Goal: Task Accomplishment & Management: Complete application form

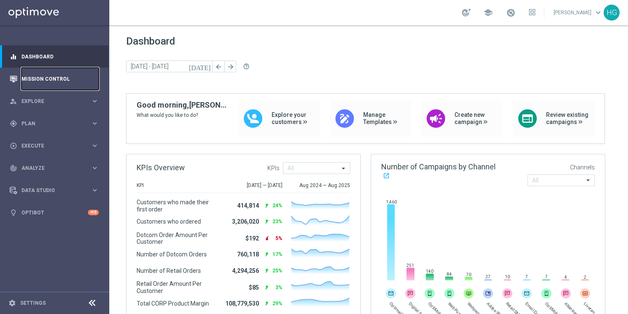
click at [61, 82] on link "Mission Control" at bounding box center [59, 79] width 77 height 22
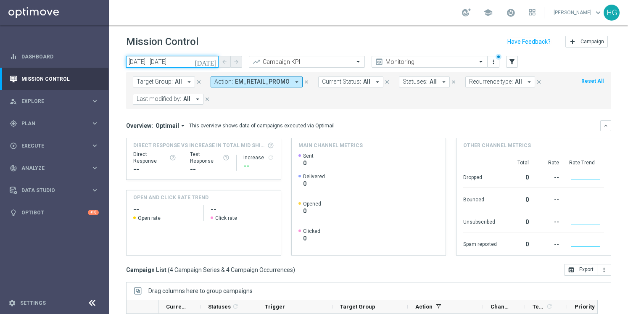
click at [196, 58] on input "07 Sep 2025 - 07 Sep 2025" at bounding box center [172, 62] width 92 height 12
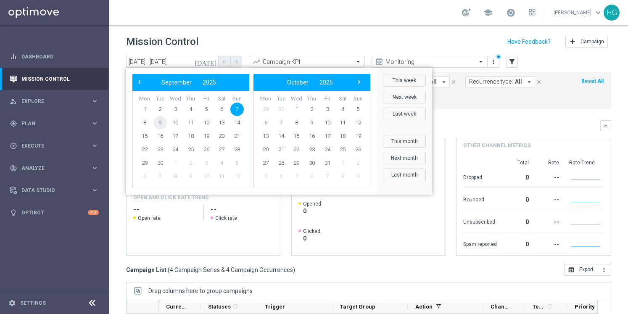
click at [159, 126] on span "9" at bounding box center [159, 122] width 13 height 13
drag, startPoint x: 166, startPoint y: 125, endPoint x: 161, endPoint y: 122, distance: 6.0
click at [160, 122] on span "9" at bounding box center [159, 122] width 13 height 13
type input "[DATE] - [DATE]"
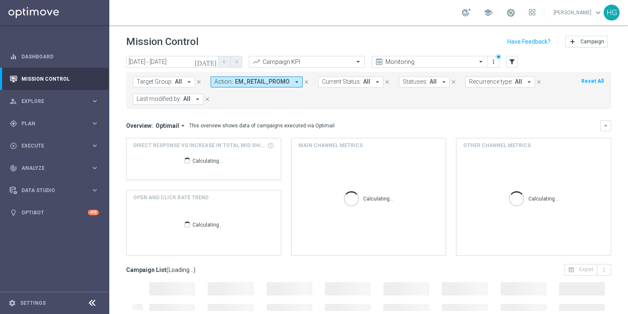
click at [258, 33] on header "Mission Control add Campaign" at bounding box center [368, 40] width 518 height 31
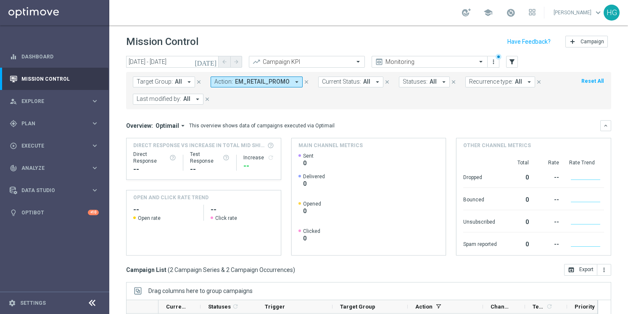
click at [268, 81] on span "EM_RETAIL_PROMO" at bounding box center [262, 81] width 55 height 7
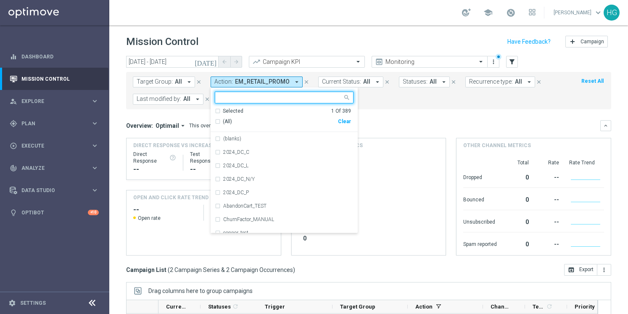
click at [334, 121] on div "(All)" at bounding box center [276, 121] width 123 height 7
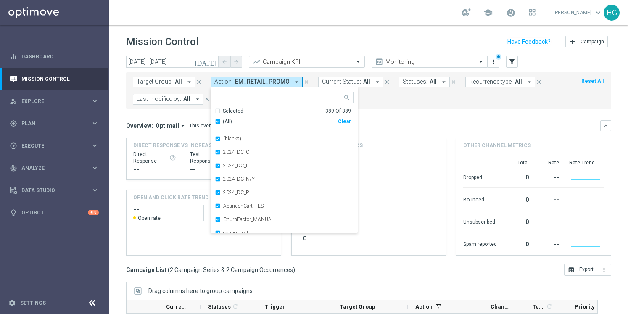
click at [0, 0] on div "Clear" at bounding box center [0, 0] width 0 height 0
click at [381, 126] on div "Overview: Optimail arrow_drop_down This overview shows data of campaigns execut…" at bounding box center [363, 126] width 474 height 8
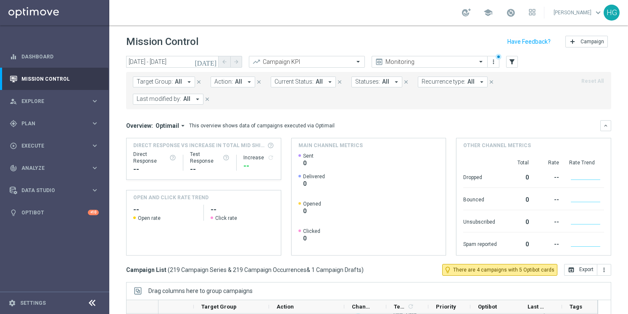
click at [168, 80] on span "Target Group:" at bounding box center [155, 81] width 36 height 7
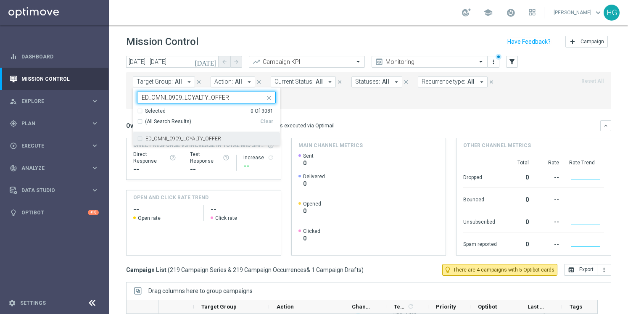
click at [178, 140] on label "ED_OMNI_0909_LOYALTY_OFFER" at bounding box center [183, 138] width 76 height 5
type input "ED_OMNI_0909_LOYALTY_OFFER"
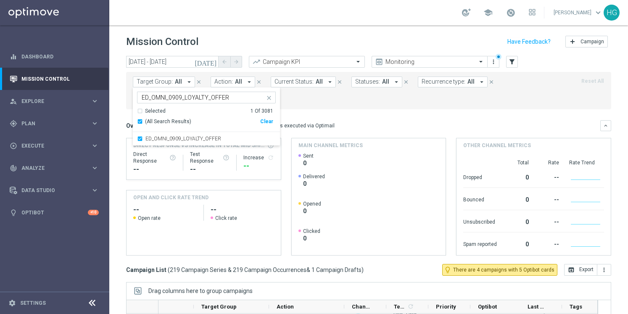
click at [304, 33] on header "Mission Control add Campaign" at bounding box center [368, 40] width 518 height 31
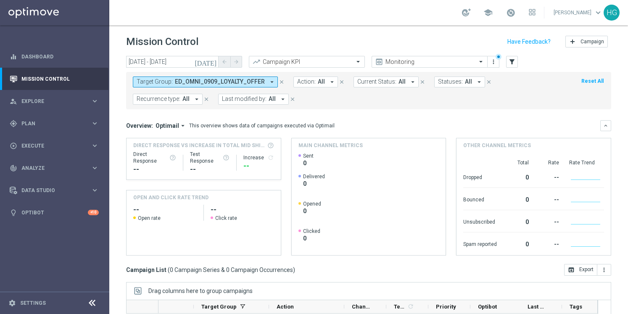
click at [296, 41] on div "Mission Control add Campaign" at bounding box center [368, 42] width 485 height 16
click at [166, 60] on input "[DATE] - [DATE]" at bounding box center [172, 62] width 92 height 12
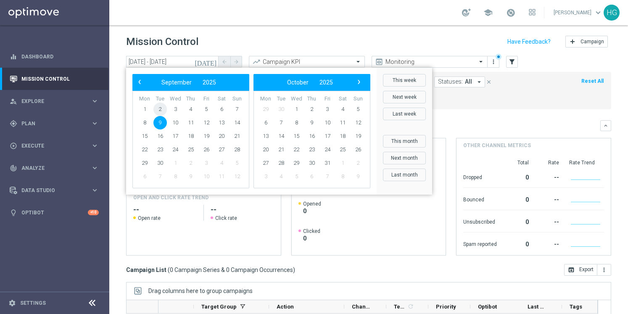
click at [161, 107] on span "2" at bounding box center [159, 109] width 13 height 13
type input "02 Sep 2025 - 02 Sep 2025"
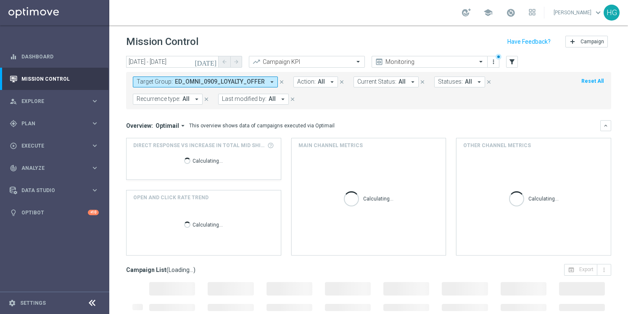
click at [248, 79] on span "ED_OMNI_0909_LOYALTY_OFFER" at bounding box center [220, 81] width 90 height 7
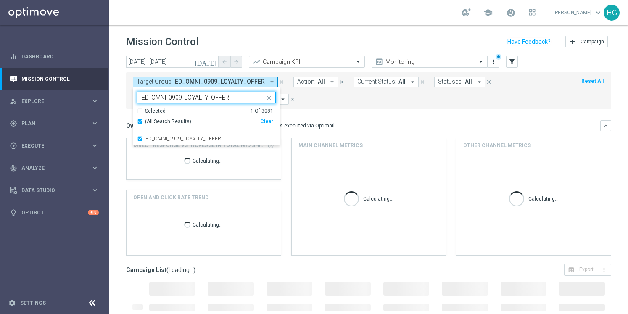
click at [183, 98] on input "ED_OMNI_0909_LOYALTY_OFFER" at bounding box center [203, 97] width 123 height 7
click at [192, 137] on label "ED_OMNI_0902_LOYALTY_OFFER" at bounding box center [183, 138] width 76 height 5
type input "ED_OMNI_0902_LOYALTY_OFFER"
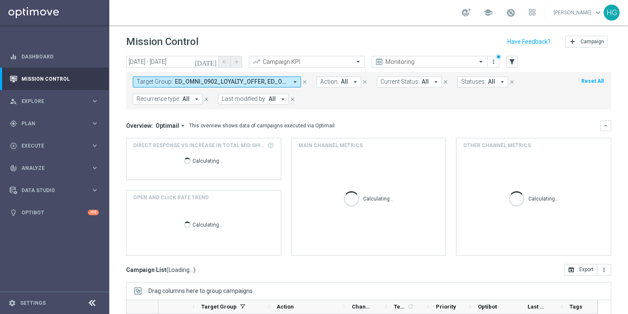
click at [333, 32] on header "Mission Control add Campaign" at bounding box center [368, 40] width 518 height 31
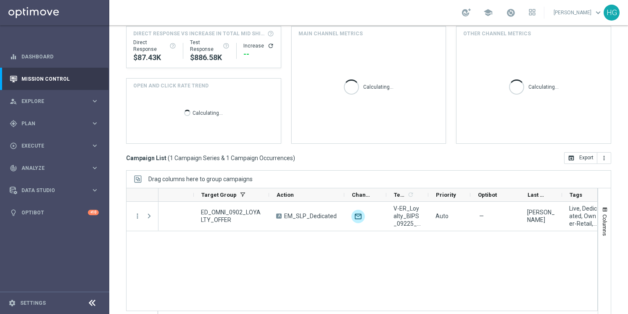
scroll to position [122, 0]
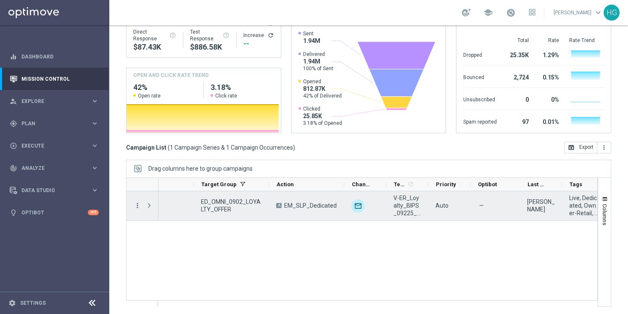
click at [137, 205] on icon "more_vert" at bounding box center [138, 206] width 8 height 8
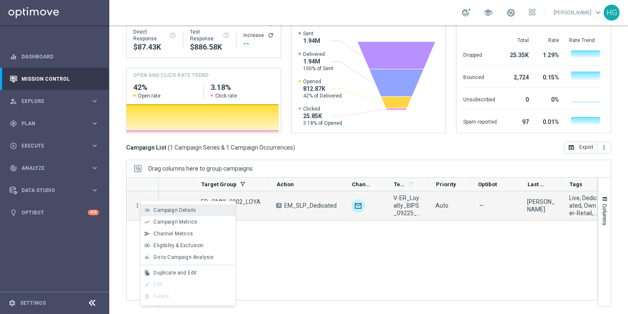
click at [178, 207] on span "Campaign Details" at bounding box center [174, 210] width 42 height 6
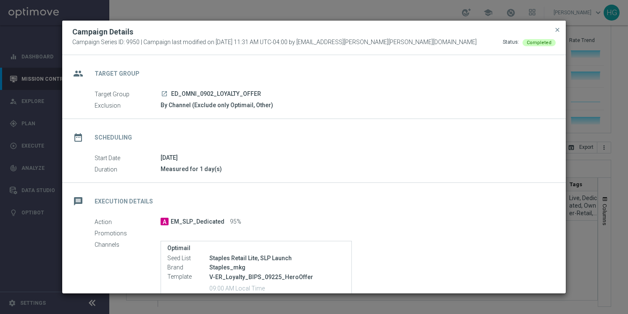
drag, startPoint x: 526, startPoint y: 27, endPoint x: 521, endPoint y: 28, distance: 4.3
click at [526, 27] on div "Campaign Details" at bounding box center [314, 32] width 496 height 10
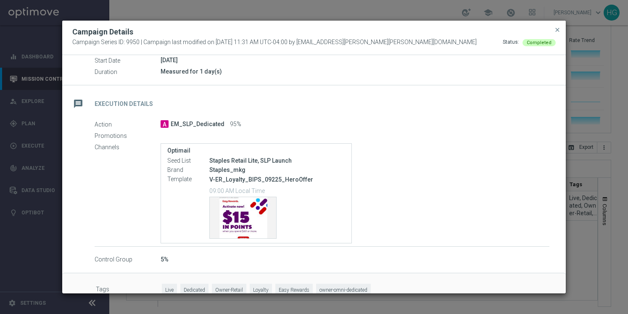
scroll to position [112, 0]
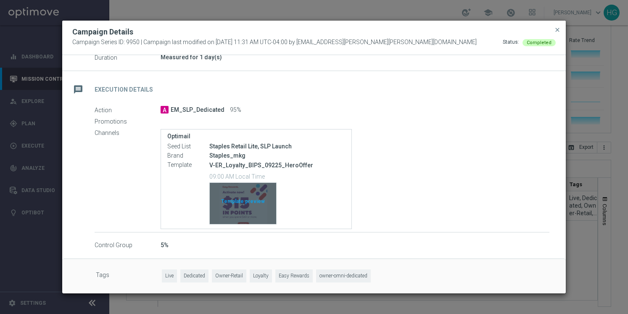
click at [258, 187] on div "Template preview" at bounding box center [243, 203] width 66 height 41
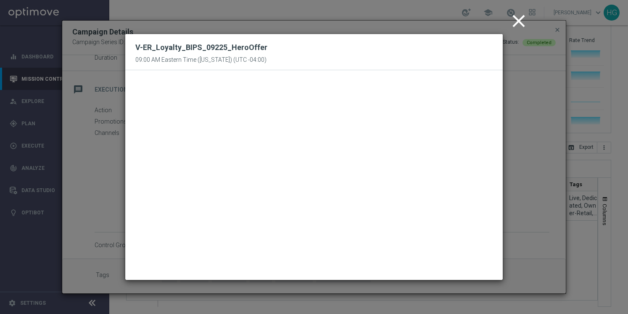
click at [514, 25] on icon "close" at bounding box center [518, 21] width 21 height 21
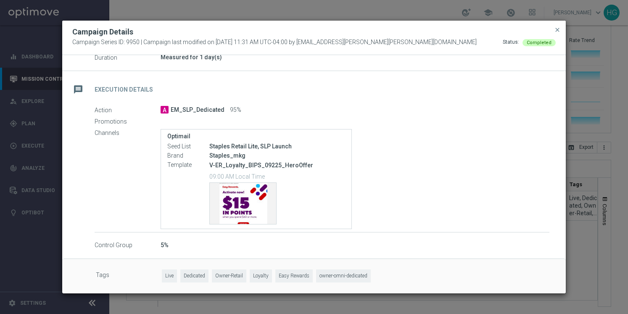
click at [428, 165] on div "Optimail Seed List Staples Retail Lite, SLP Launch Brand Staples_mkg Template V…" at bounding box center [354, 179] width 389 height 100
click at [411, 103] on div "message Execution Details" at bounding box center [313, 88] width 503 height 34
click at [204, 108] on span "EM_SLP_Dedicated" at bounding box center [198, 110] width 54 height 8
click at [252, 145] on div "Staples Retail Lite, SLP Launch" at bounding box center [277, 146] width 136 height 8
click at [269, 168] on p "V-ER_Loyalty_BIPS_09225_HeroOffer" at bounding box center [277, 165] width 136 height 8
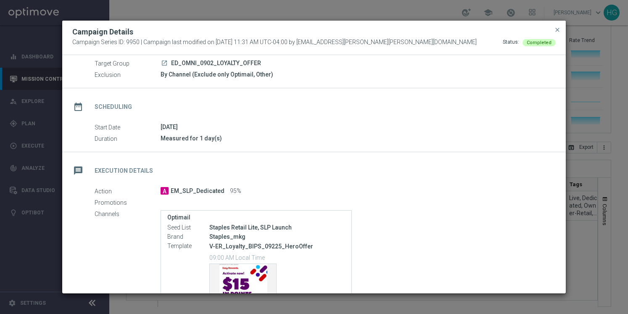
scroll to position [84, 0]
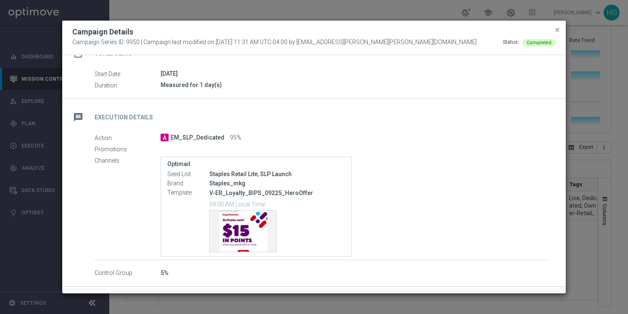
click at [555, 31] on span "close" at bounding box center [557, 29] width 7 height 7
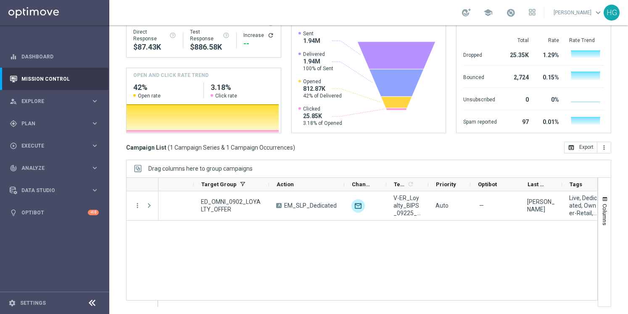
scroll to position [0, 0]
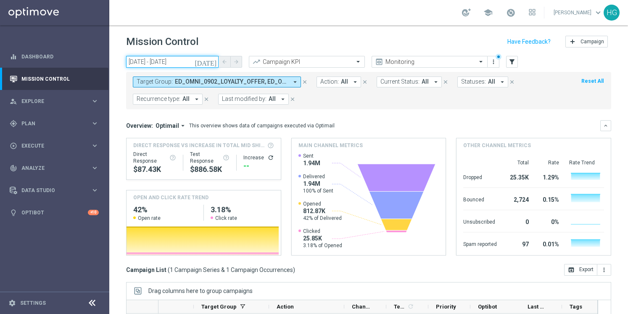
click at [178, 59] on input "02 Sep 2025 - 02 Sep 2025" at bounding box center [172, 62] width 92 height 12
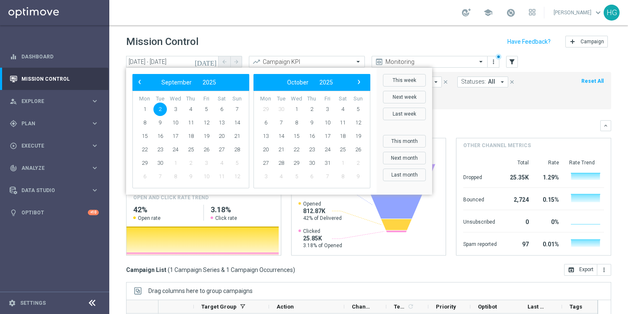
click at [276, 28] on header "Mission Control add Campaign" at bounding box center [368, 40] width 518 height 31
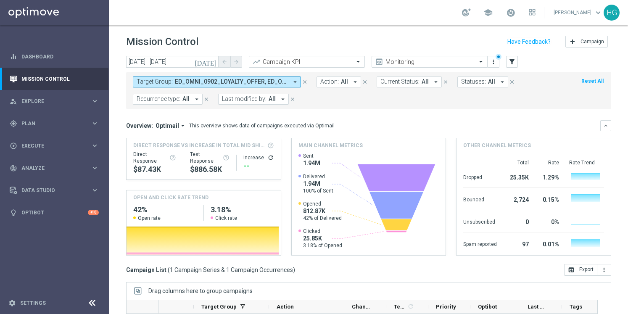
click at [284, 80] on span "ED_OMNI_0902_LOYALTY_OFFER, ED_OMNI_0909_LOYALTY_OFFER" at bounding box center [231, 81] width 113 height 7
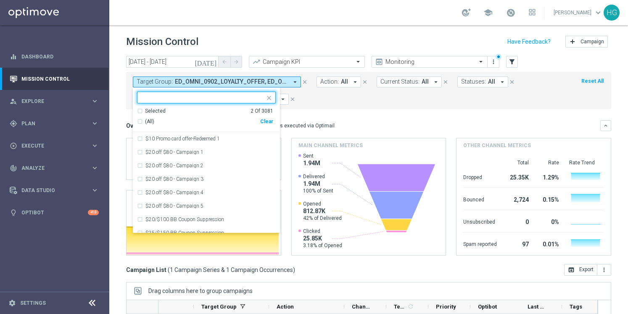
click at [150, 121] on span "(All)" at bounding box center [149, 121] width 9 height 7
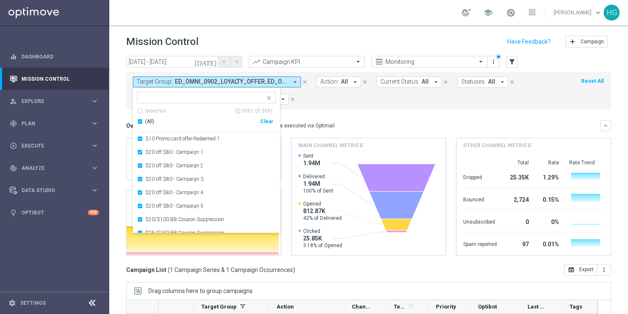
click at [142, 121] on div "(All)" at bounding box center [198, 121] width 123 height 7
click at [0, 0] on div "Clear" at bounding box center [0, 0] width 0 height 0
click at [314, 43] on div "Mission Control add Campaign" at bounding box center [368, 42] width 485 height 16
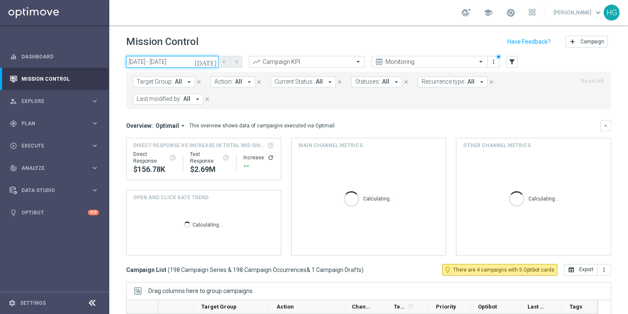
click at [167, 63] on input "02 Sep 2025 - 02 Sep 2025" at bounding box center [172, 62] width 92 height 12
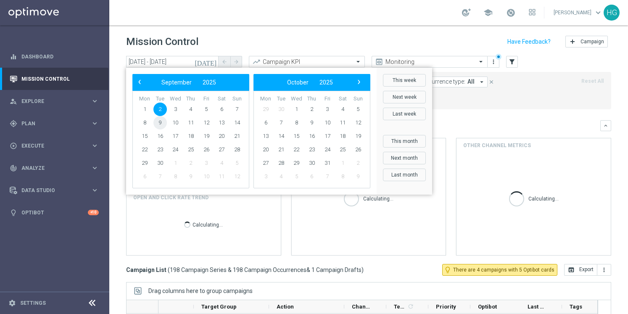
click at [158, 125] on span "9" at bounding box center [159, 122] width 13 height 13
click at [160, 123] on span "9" at bounding box center [159, 122] width 13 height 13
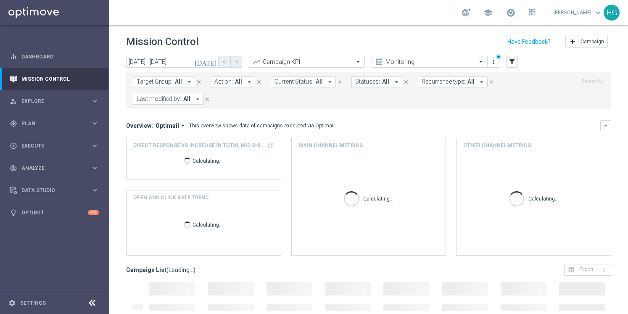
type input "[DATE] - [DATE]"
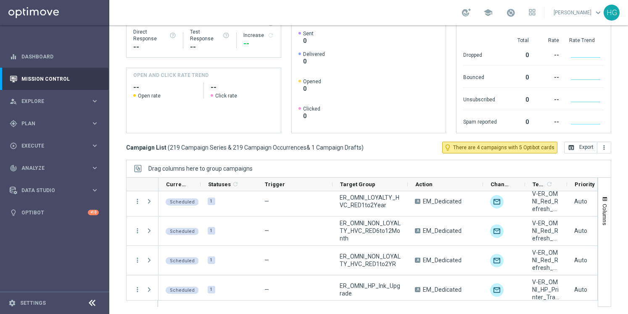
scroll to position [5857, 0]
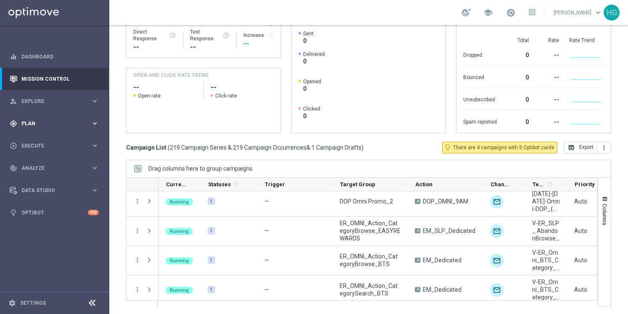
click at [58, 129] on div "gps_fixed Plan keyboard_arrow_right" at bounding box center [54, 123] width 108 height 22
click at [47, 209] on span "Execute" at bounding box center [55, 208] width 69 height 5
click at [45, 158] on div "Campaign Builder" at bounding box center [65, 163] width 87 height 13
click at [45, 166] on link "Campaign Builder" at bounding box center [55, 163] width 66 height 7
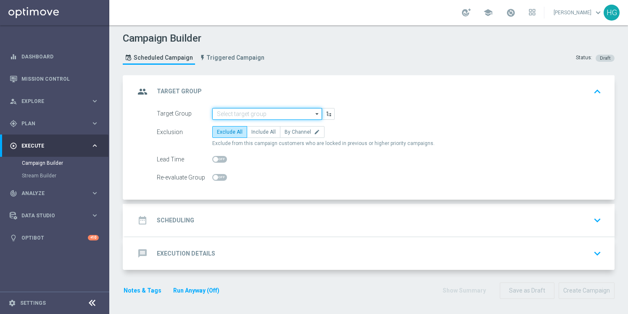
click at [258, 114] on input at bounding box center [267, 114] width 110 height 12
paste input "ED_OMNI_0909_LOYALTY_OFFER"
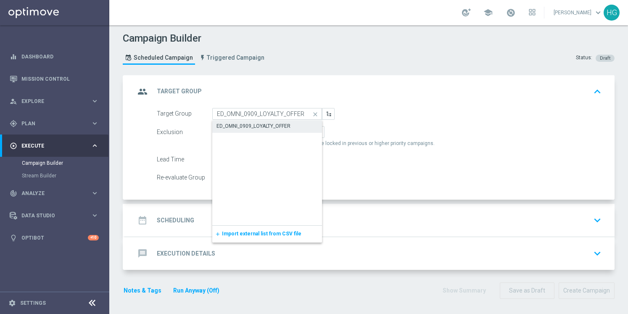
click at [255, 124] on div "ED_OMNI_0909_LOYALTY_OFFER" at bounding box center [253, 126] width 74 height 8
type input "ED_OMNI_0909_LOYALTY_OFFER"
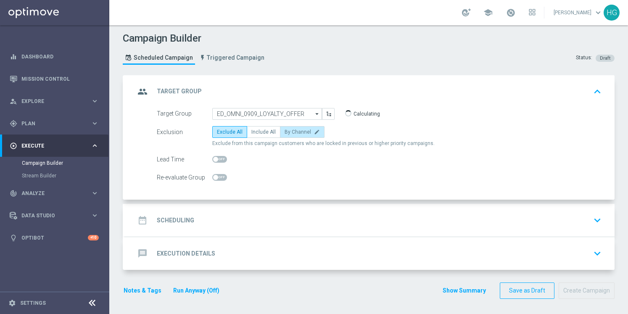
click at [294, 134] on label "By Channel edit" at bounding box center [302, 132] width 45 height 12
click at [290, 134] on input "By Channel edit" at bounding box center [286, 133] width 5 height 5
radio input "true"
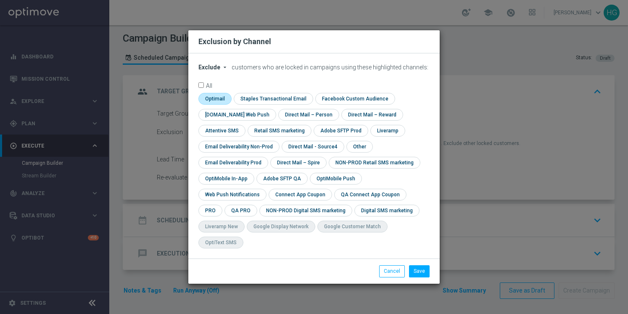
click at [218, 102] on input "checkbox" at bounding box center [214, 98] width 32 height 11
checkbox input "true"
click at [356, 152] on input "checkbox" at bounding box center [358, 146] width 25 height 11
checkbox input "true"
click at [418, 265] on button "Save" at bounding box center [419, 271] width 21 height 12
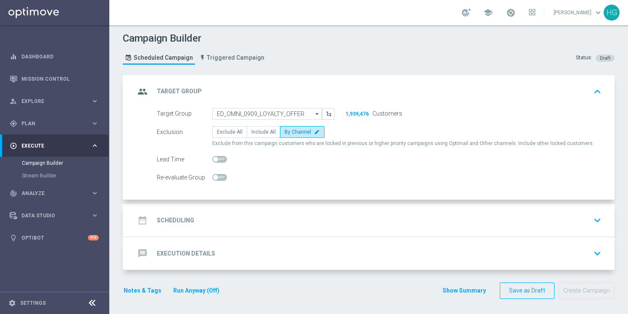
click at [370, 222] on div "date_range Scheduling keyboard_arrow_down" at bounding box center [369, 220] width 469 height 16
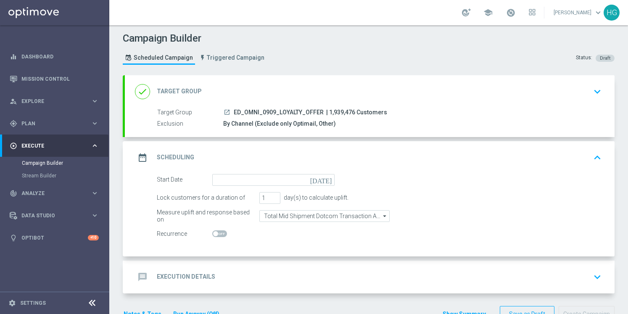
click at [324, 181] on icon "[DATE]" at bounding box center [322, 178] width 25 height 9
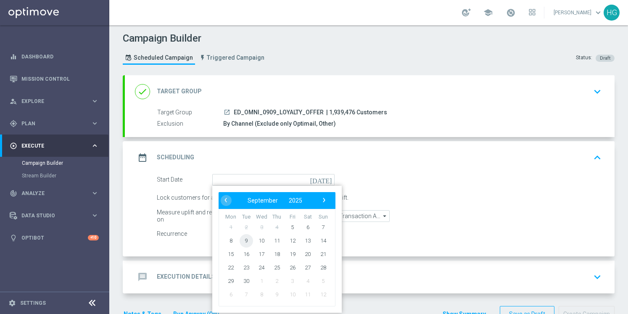
click at [244, 241] on span "9" at bounding box center [245, 240] width 13 height 13
type input "[DATE]"
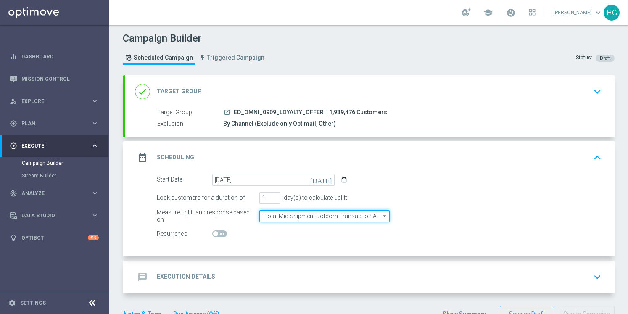
click at [321, 214] on input "Total Mid Shipment Dotcom Transaction Amount" at bounding box center [324, 216] width 130 height 12
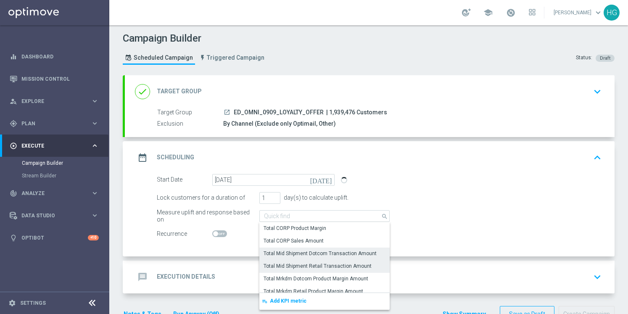
click at [316, 266] on div "Total Mid Shipment Retail Transaction Amount" at bounding box center [317, 266] width 108 height 8
type input "Total Mid Shipment Retail Transaction Amount"
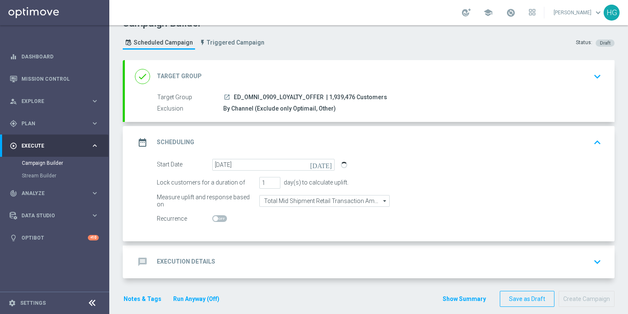
scroll to position [24, 0]
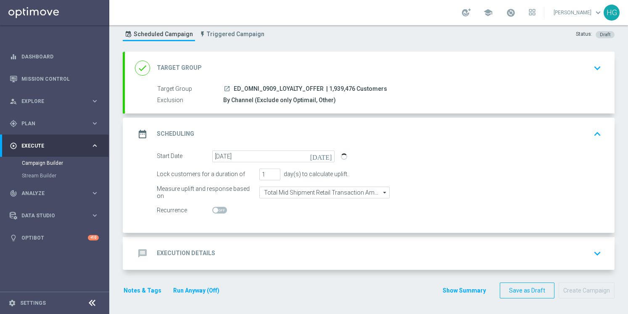
click at [439, 253] on div "message Execution Details keyboard_arrow_down" at bounding box center [369, 253] width 469 height 16
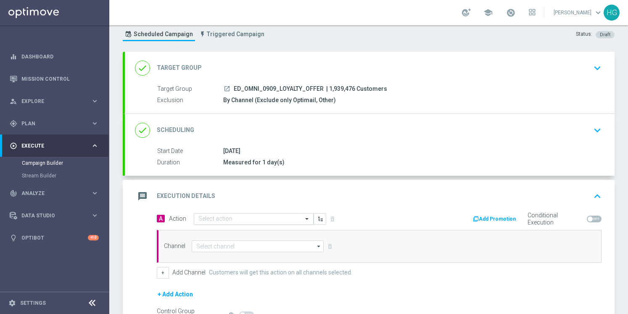
click at [264, 221] on input "text" at bounding box center [245, 219] width 94 height 7
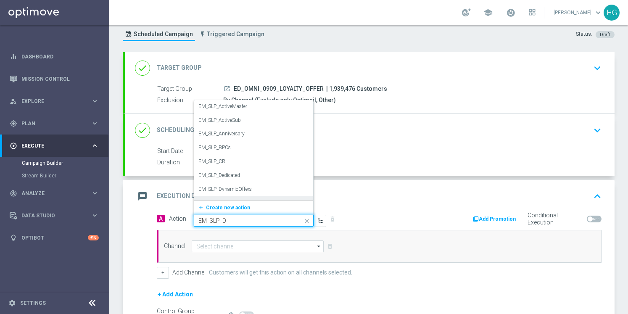
type input "EM_SLP_De"
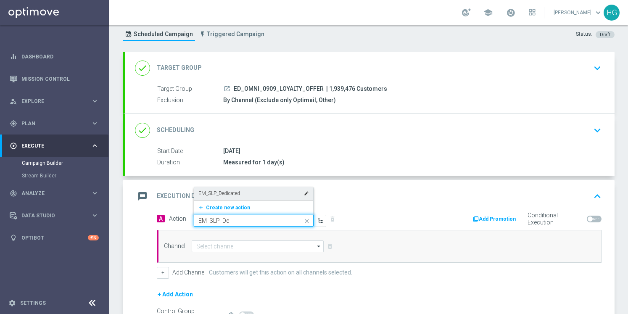
click at [230, 190] on label "EM_SLP_Dedicated" at bounding box center [219, 193] width 42 height 7
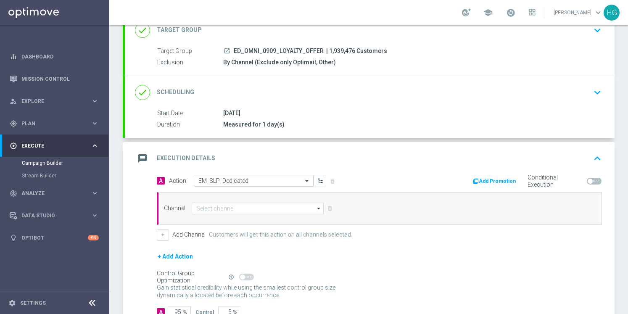
scroll to position [118, 0]
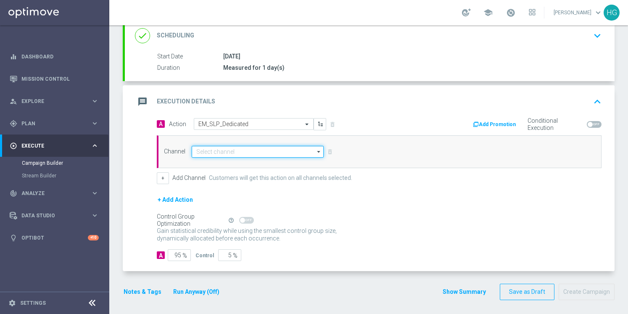
click at [227, 146] on input at bounding box center [258, 152] width 132 height 12
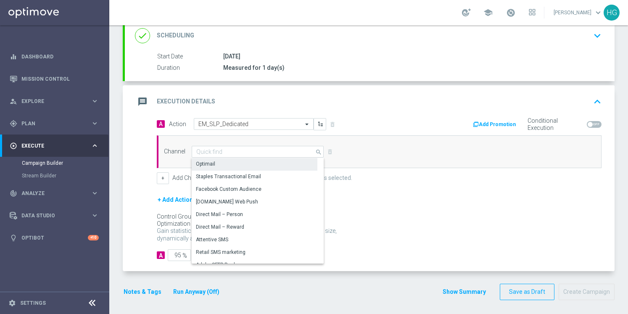
click at [221, 163] on div "Optimail" at bounding box center [255, 164] width 126 height 12
type input "Optimail"
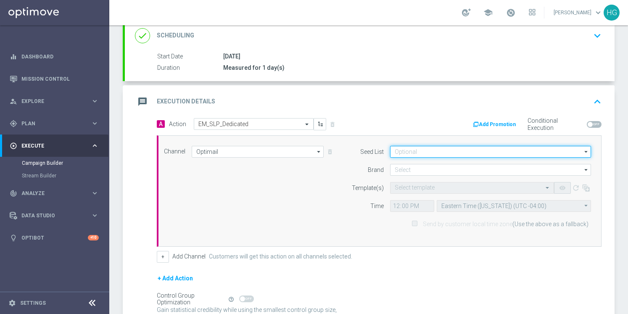
click at [434, 152] on input at bounding box center [490, 152] width 201 height 12
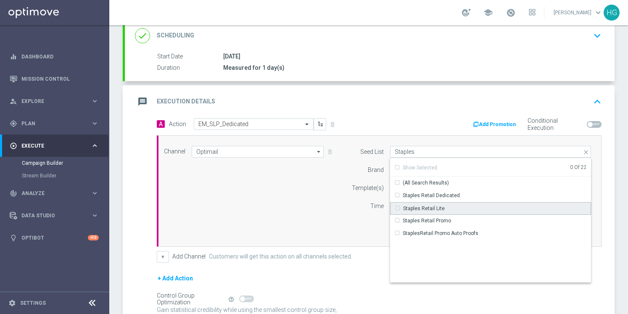
click at [430, 205] on div "Staples Retail Lite" at bounding box center [424, 209] width 42 height 8
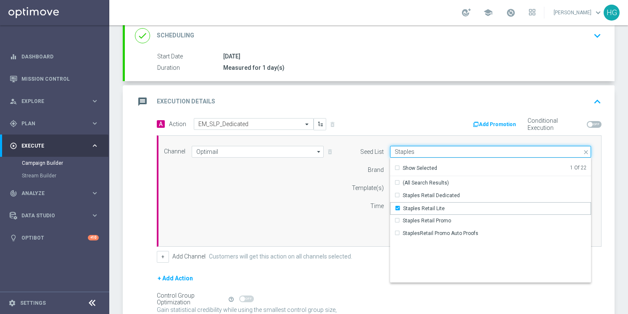
click at [425, 150] on input "Staples" at bounding box center [490, 152] width 201 height 12
type input "S"
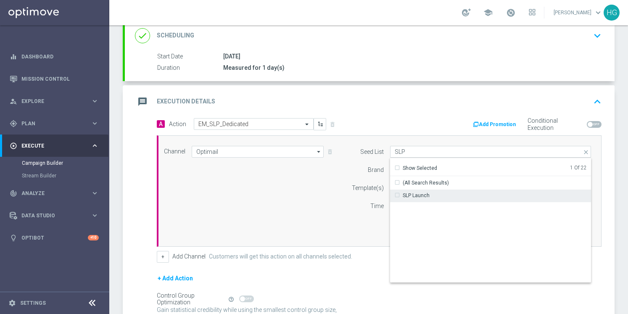
click at [420, 193] on div "SLP Launch" at bounding box center [416, 196] width 27 height 8
click at [491, 294] on div "Control Group Optimization Self Optimizing Campaign help_outline" at bounding box center [379, 298] width 445 height 9
type input "Selected 2 of 22"
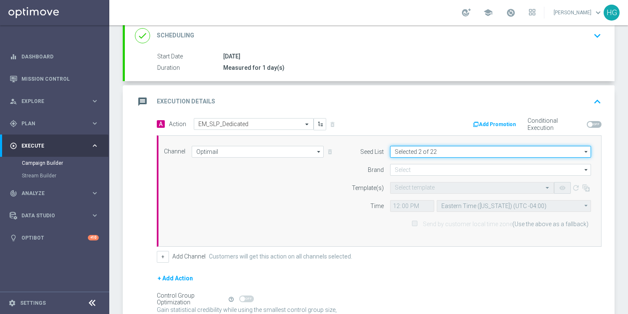
click at [463, 152] on input "Selected 2 of 22" at bounding box center [490, 152] width 201 height 12
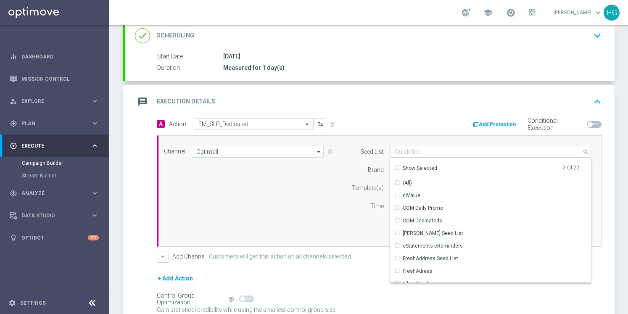
click at [424, 125] on div "Add Promotion Conditional Execution" at bounding box center [493, 124] width 229 height 13
type input "Selected 2 of 22"
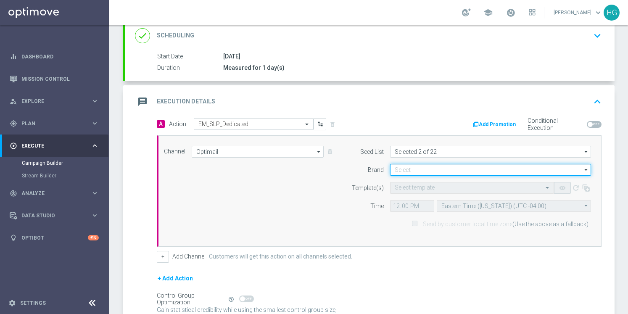
click at [445, 168] on input at bounding box center [490, 170] width 201 height 12
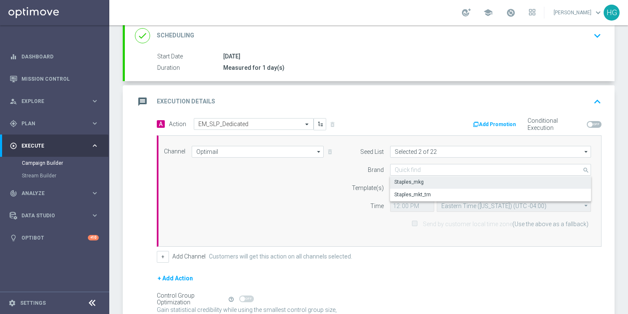
click at [441, 181] on div "Staples_mkg" at bounding box center [490, 182] width 201 height 12
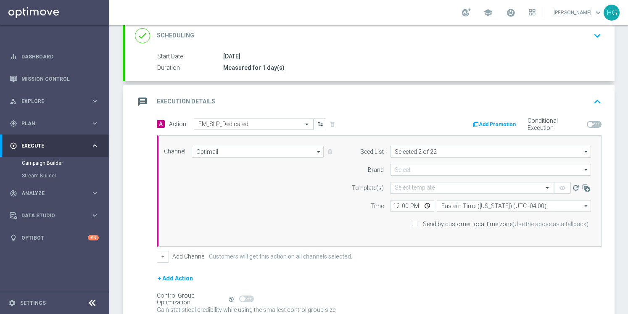
type input "Staples_mkg"
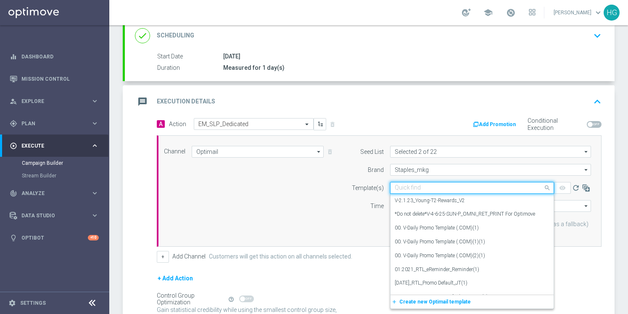
click at [413, 187] on input "text" at bounding box center [464, 187] width 138 height 7
paste input "V-ER_Loyalty_BIPS_09925_HeroOffer_Reminder"
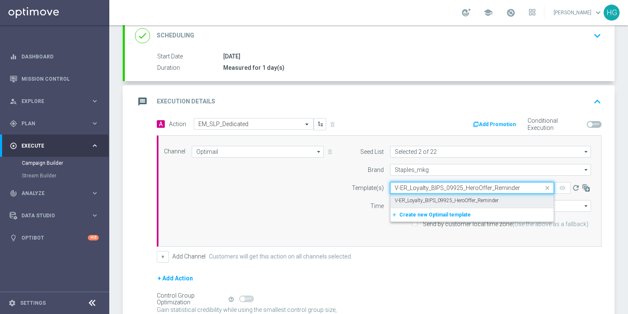
click at [406, 197] on label "V-ER_Loyalty_BIPS_09925_HeroOffer_Reminder" at bounding box center [447, 200] width 104 height 7
type input "V-ER_Loyalty_BIPS_09925_HeroOffer_Reminder"
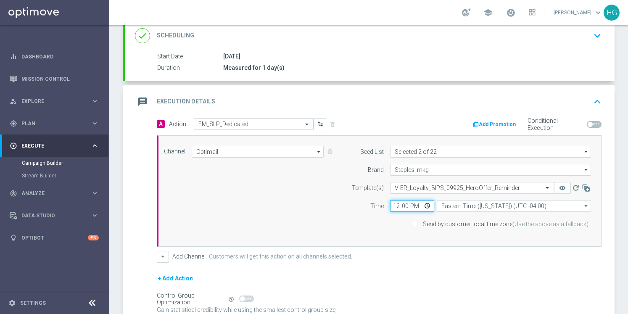
click at [393, 205] on input "12:00" at bounding box center [412, 206] width 44 height 12
click at [415, 202] on input "21:00" at bounding box center [412, 206] width 44 height 12
type input "09:00"
click at [418, 221] on span "Send by customer local time zone (Use the above as a fallback)" at bounding box center [500, 224] width 179 height 8
click at [412, 223] on input "Send by customer local time zone (Use the above as a fallback)" at bounding box center [413, 224] width 5 height 5
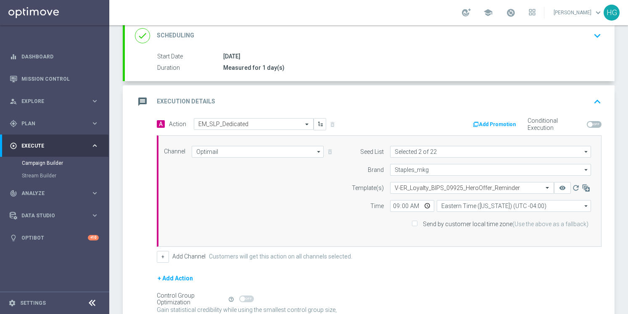
checkbox input "true"
click at [471, 266] on form "A Action Select action EM_SLP_Dedicated delete_forever Add Promotion Conditiona…" at bounding box center [379, 229] width 445 height 222
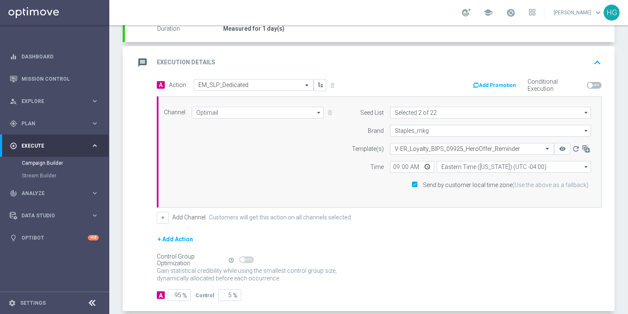
scroll to position [197, 0]
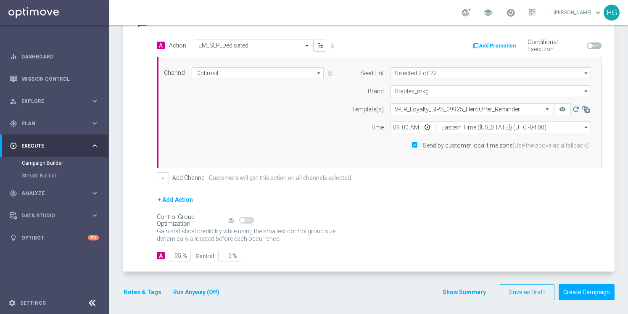
click at [143, 289] on button "Notes & Tags" at bounding box center [142, 292] width 39 height 11
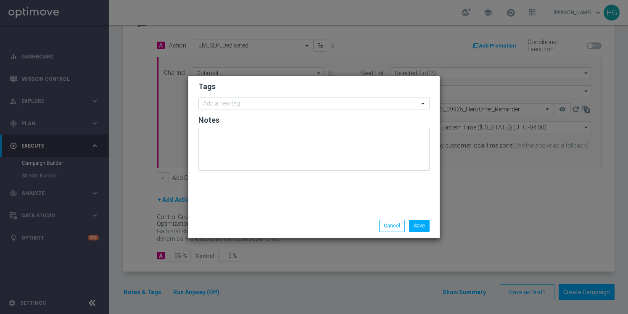
click at [234, 105] on input "text" at bounding box center [311, 103] width 216 height 7
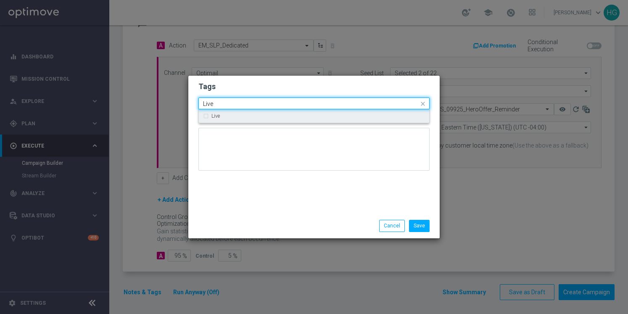
click at [221, 119] on div "Live" at bounding box center [314, 115] width 222 height 13
drag, startPoint x: 217, startPoint y: 104, endPoint x: 194, endPoint y: 104, distance: 23.5
click at [194, 104] on div "Tags Quick find × Live Live Live Notes" at bounding box center [313, 145] width 251 height 138
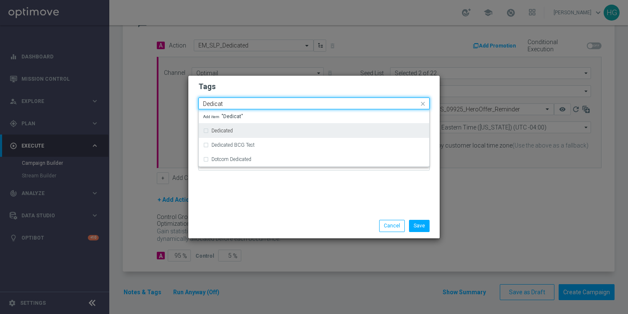
click at [217, 128] on div "Dedicated" at bounding box center [314, 130] width 222 height 13
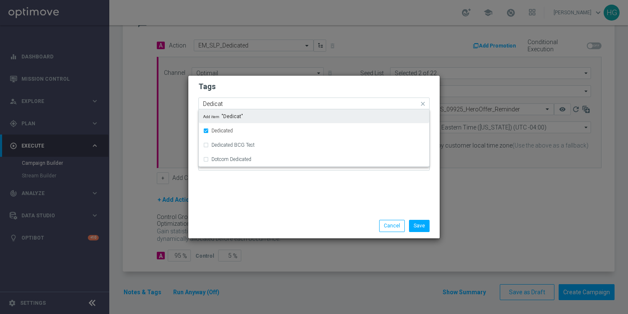
click at [228, 105] on input "Dedicat" at bounding box center [311, 103] width 216 height 7
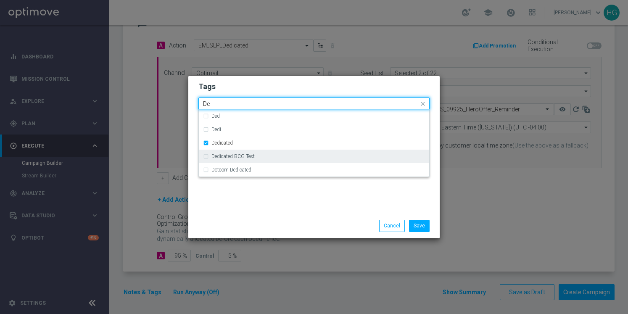
type input "D"
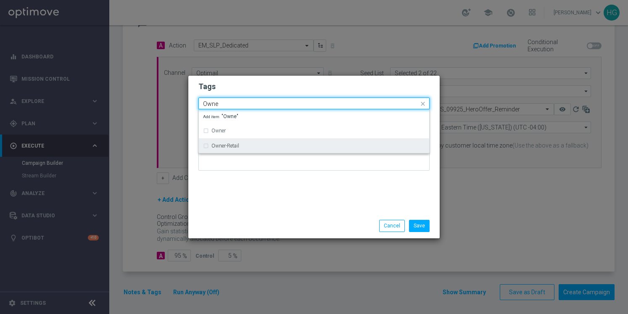
click at [288, 148] on div "Owner-Retail" at bounding box center [317, 145] width 213 height 5
type input "Owne"
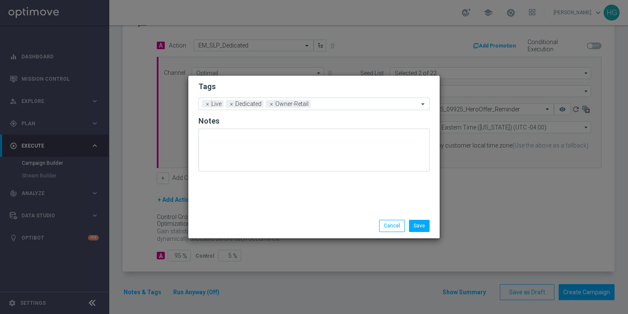
click at [279, 186] on div "Tags Add a new tag × Live × Dedicated × Owner-Retail Notes" at bounding box center [313, 145] width 251 height 138
click at [329, 105] on input "text" at bounding box center [366, 104] width 105 height 7
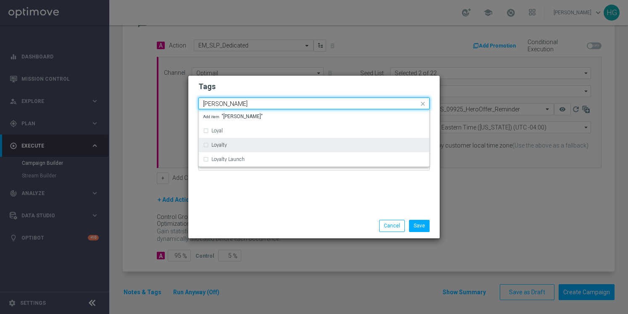
click at [224, 145] on label "Loyalty" at bounding box center [219, 144] width 16 height 5
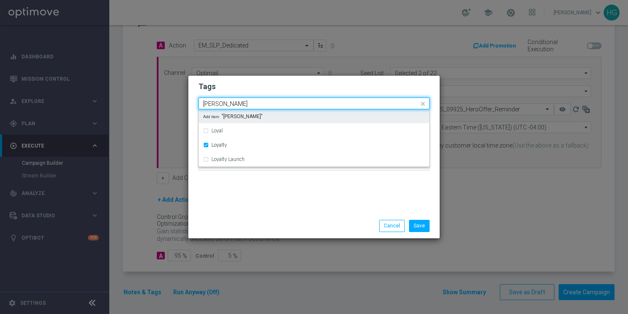
drag, startPoint x: 239, startPoint y: 105, endPoint x: 168, endPoint y: 100, distance: 70.8
click at [168, 100] on modal-container "Tags Quick find × Live × Dedicated × Owner-Retail × Loyalty Loya Loyal Loyalty …" at bounding box center [314, 157] width 628 height 314
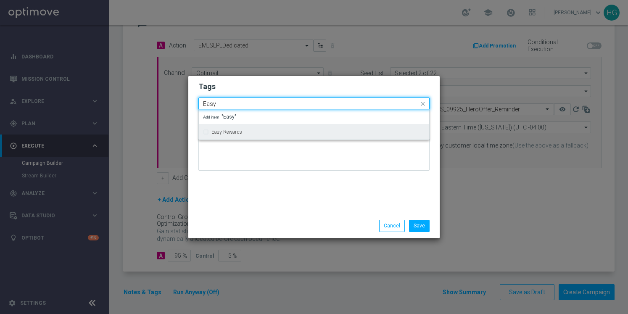
click at [220, 132] on label "Easy Rewards" at bounding box center [226, 131] width 31 height 5
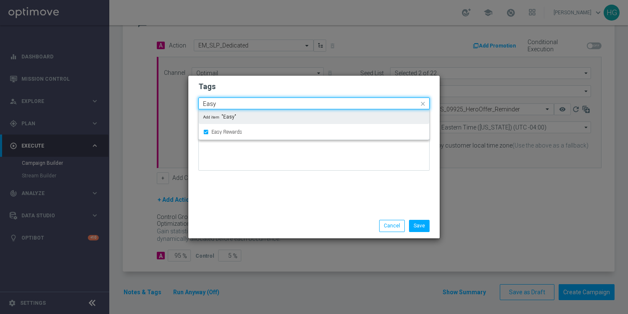
drag, startPoint x: 230, startPoint y: 105, endPoint x: 172, endPoint y: 95, distance: 58.9
click at [172, 95] on modal-container "Tags Quick find × Live × Dedicated × Owner-Retail × Loyalty × Easy Rewards Easy…" at bounding box center [314, 157] width 628 height 314
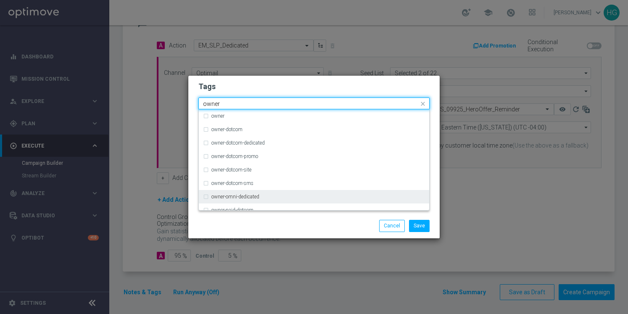
scroll to position [34, 0]
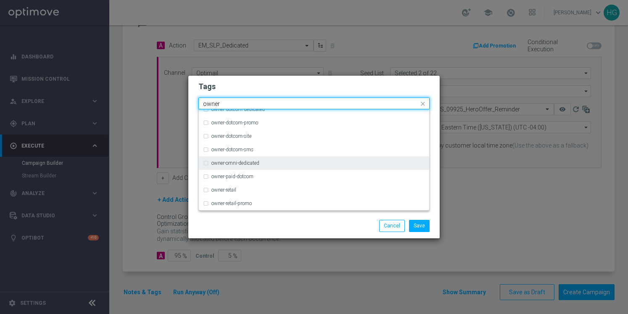
click at [247, 165] on label "owner-omni-dedicated" at bounding box center [235, 162] width 48 height 5
type input "owner"
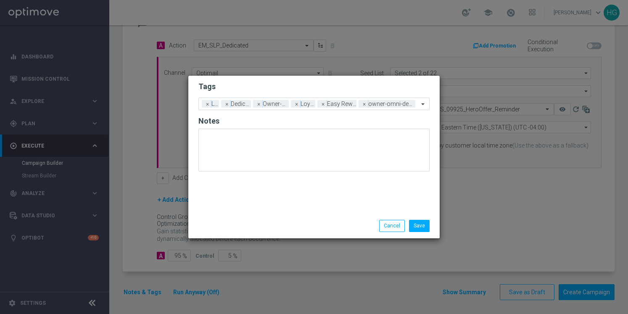
click at [281, 226] on div "Save Cancel" at bounding box center [354, 226] width 163 height 12
click at [425, 223] on button "Save" at bounding box center [419, 226] width 21 height 12
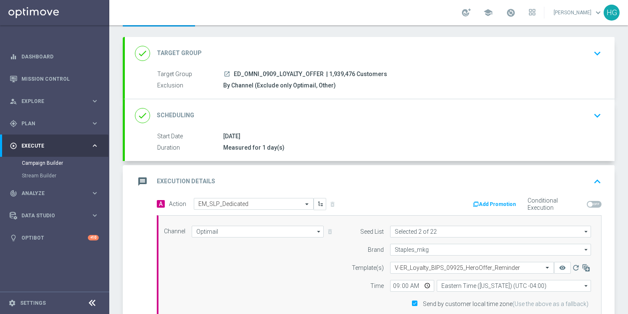
scroll to position [0, 0]
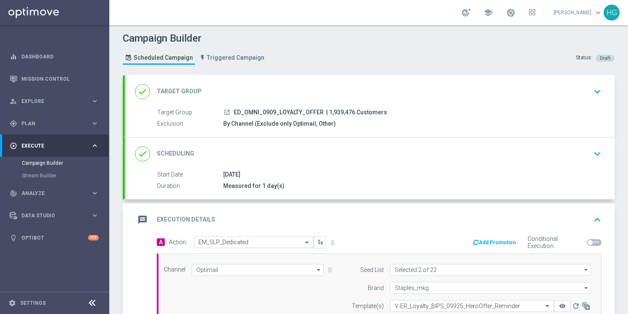
click at [552, 98] on div "done Target Group keyboard_arrow_down" at bounding box center [369, 92] width 469 height 16
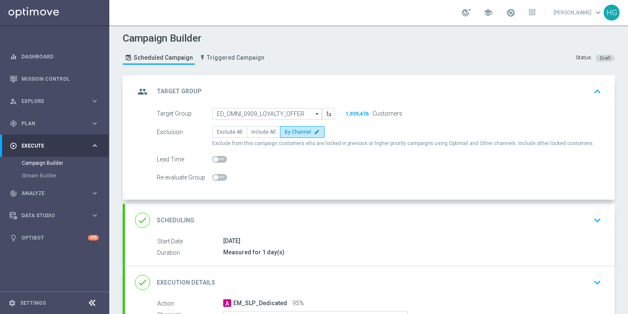
click at [596, 86] on icon "keyboard_arrow_up" at bounding box center [597, 91] width 13 height 13
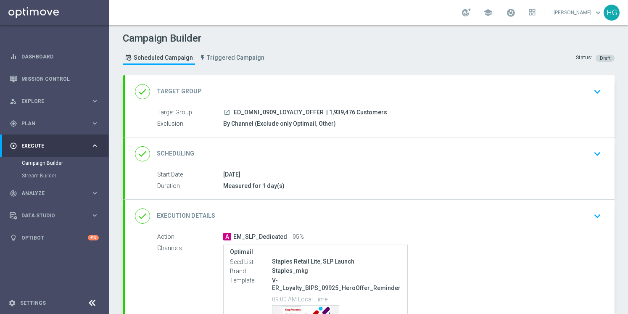
click at [594, 153] on icon "keyboard_arrow_down" at bounding box center [597, 153] width 13 height 13
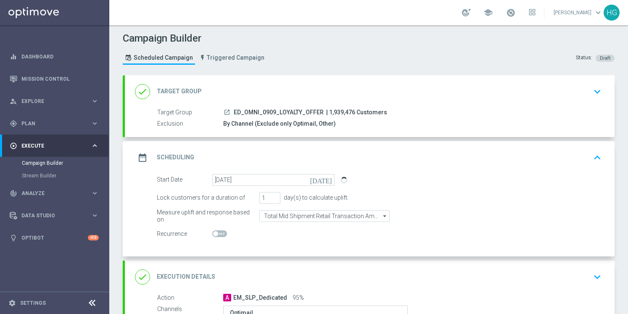
click at [594, 153] on icon "keyboard_arrow_up" at bounding box center [597, 157] width 13 height 13
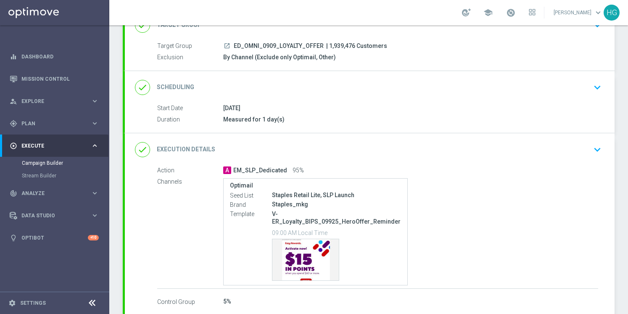
scroll to position [103, 0]
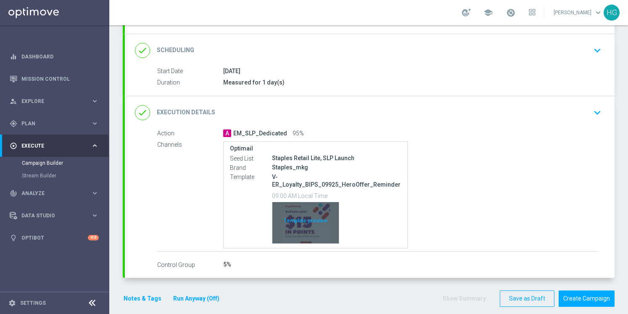
click at [302, 206] on div "Template preview" at bounding box center [305, 222] width 66 height 41
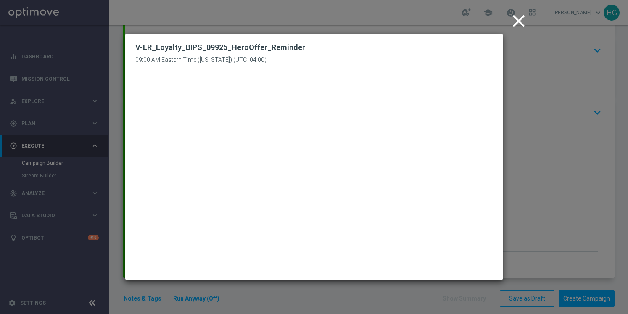
click at [522, 23] on icon "close" at bounding box center [518, 21] width 21 height 21
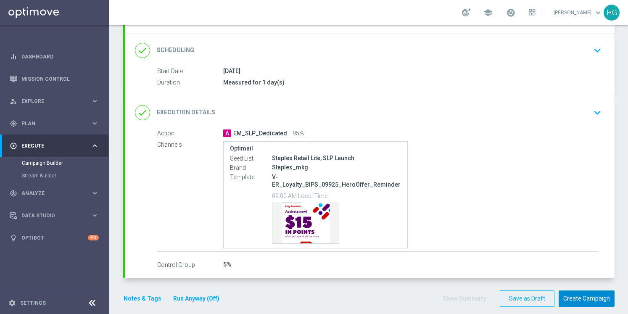
click at [587, 290] on button "Create Campaign" at bounding box center [586, 298] width 56 height 16
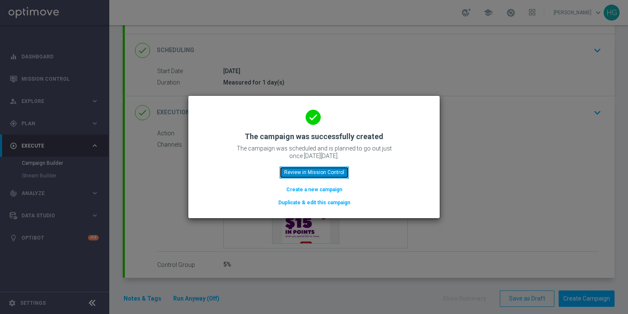
click at [314, 177] on button "Review in Mission Control" at bounding box center [313, 172] width 69 height 12
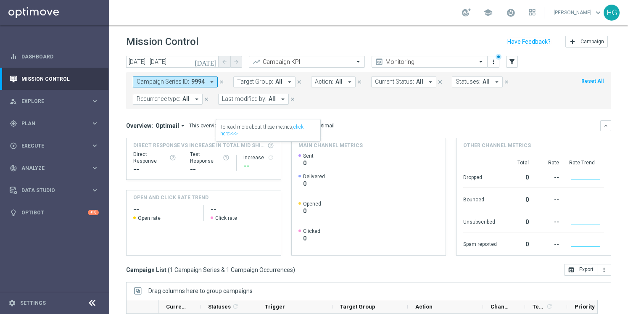
drag, startPoint x: 222, startPoint y: 80, endPoint x: 370, endPoint y: 106, distance: 150.6
click at [222, 80] on icon "close" at bounding box center [221, 82] width 6 height 6
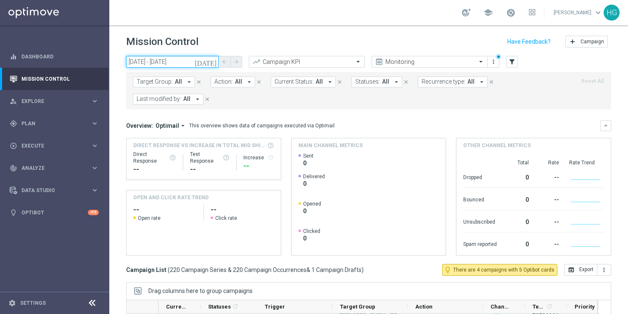
click at [167, 63] on input "[DATE] - [DATE]" at bounding box center [172, 62] width 92 height 12
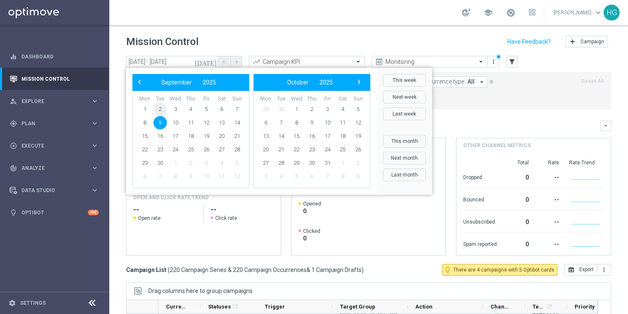
click at [162, 107] on span "2" at bounding box center [159, 109] width 13 height 13
click at [159, 108] on span "2" at bounding box center [159, 109] width 13 height 13
type input "02 Sep 2025 - 02 Sep 2025"
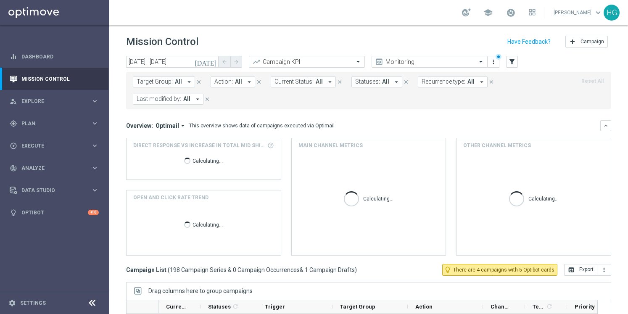
scroll to position [5744, 0]
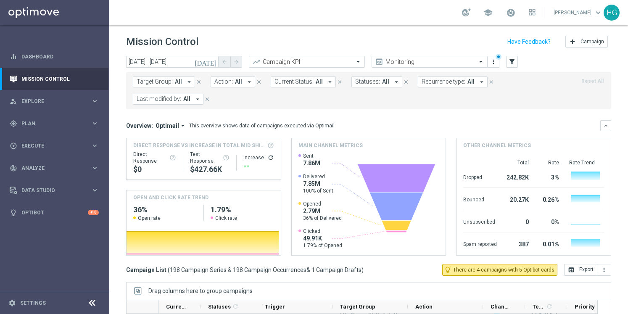
click at [175, 82] on span "All" at bounding box center [178, 81] width 7 height 7
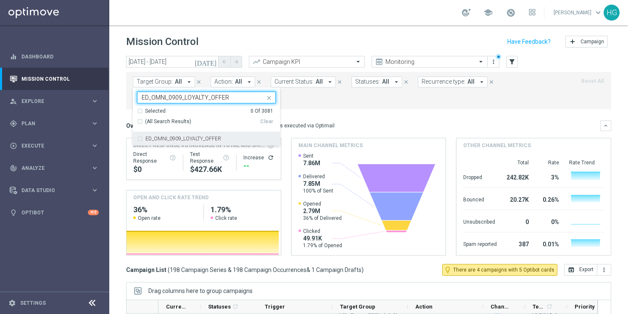
click at [174, 136] on label "ED_OMNI_0909_LOYALTY_OFFER" at bounding box center [183, 138] width 76 height 5
click at [179, 97] on input "ED_OMNI_0909_LOYALTY_OFFER" at bounding box center [203, 97] width 123 height 7
click at [181, 98] on input "ED_OMNI_0909_LOYALTY_OFFER" at bounding box center [203, 97] width 123 height 7
click at [179, 139] on label "ED_OMNI_0902_LOYALTY_OFFER" at bounding box center [183, 138] width 76 height 5
type input "ED_OMNI_0902_LOYALTY_OFFER"
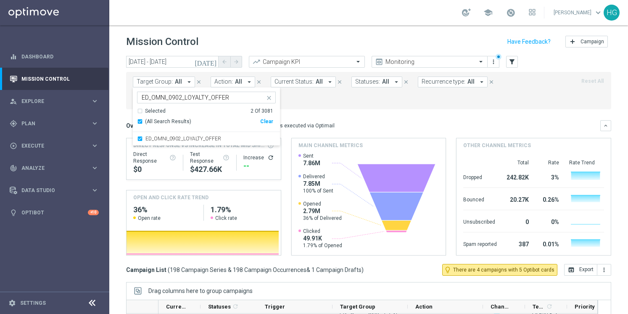
click at [0, 0] on div "Clear" at bounding box center [0, 0] width 0 height 0
click at [193, 139] on label "ED_OMNI_0902_LOYALTY_OFFER" at bounding box center [183, 138] width 76 height 5
click at [344, 124] on div "Overview: Optimail arrow_drop_down This overview shows data of campaigns execut…" at bounding box center [363, 126] width 474 height 8
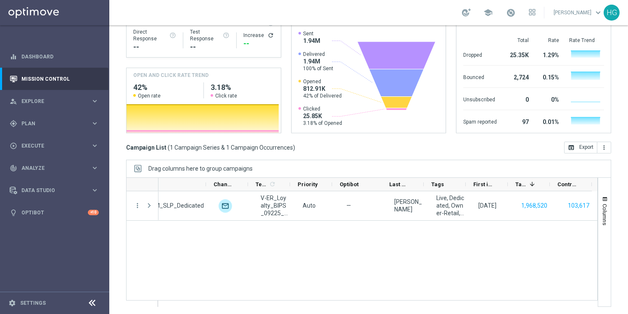
scroll to position [0, 0]
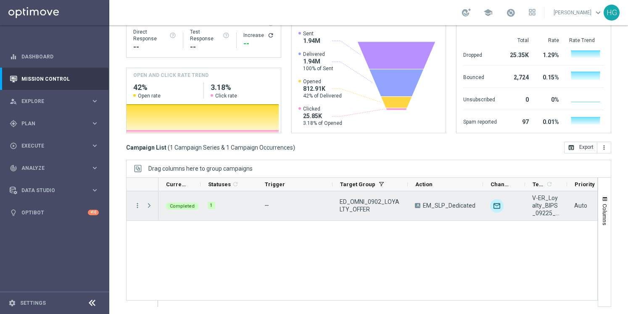
click at [147, 203] on span at bounding box center [149, 205] width 8 height 7
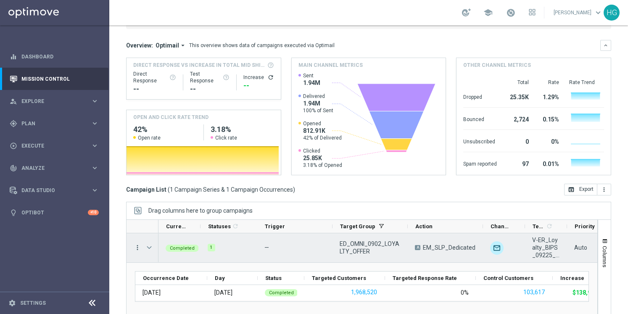
click at [137, 247] on icon "more_vert" at bounding box center [138, 248] width 8 height 8
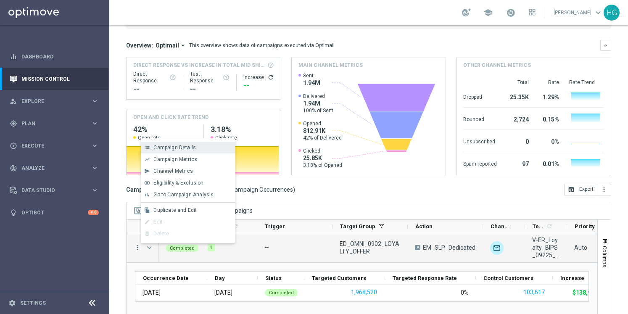
click at [182, 151] on div "list Campaign Details" at bounding box center [188, 148] width 95 height 12
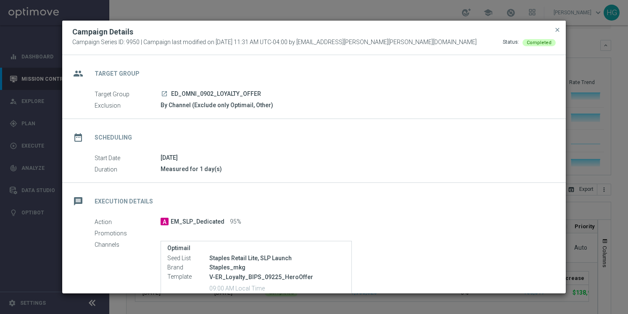
click at [238, 103] on div "By Channel (Exclude only Optimail, Other)" at bounding box center [354, 105] width 389 height 8
click at [557, 27] on span "close" at bounding box center [557, 29] width 7 height 7
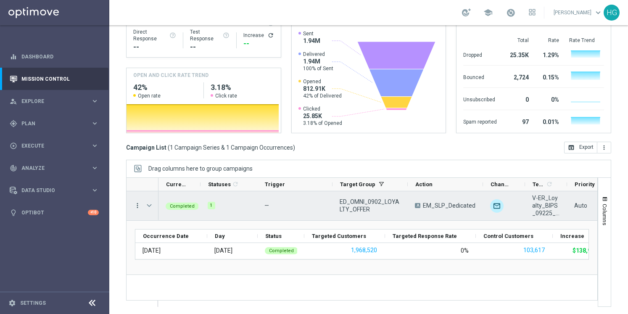
click at [139, 204] on icon "more_vert" at bounding box center [138, 206] width 8 height 8
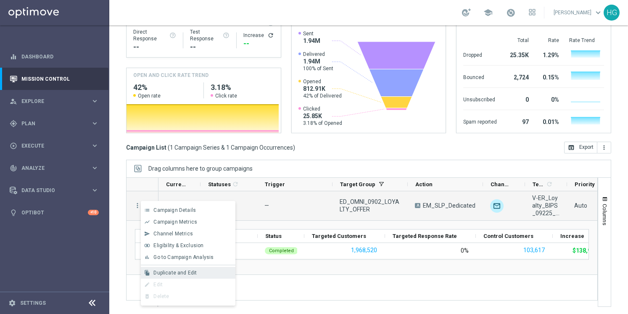
click at [190, 274] on span "Duplicate and Edit" at bounding box center [174, 273] width 43 height 6
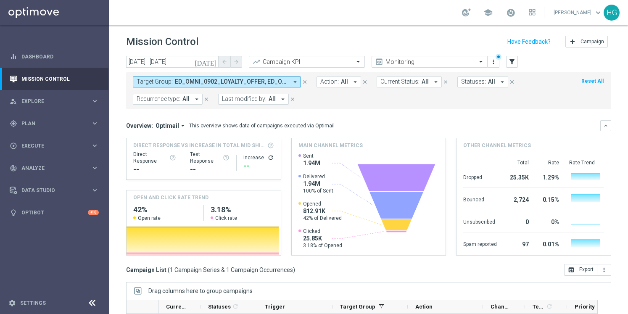
click at [274, 85] on span "ED_OMNI_0902_LOYALTY_OFFER, ED_OMNI_0909_LOYALTY_OFFER" at bounding box center [231, 81] width 113 height 7
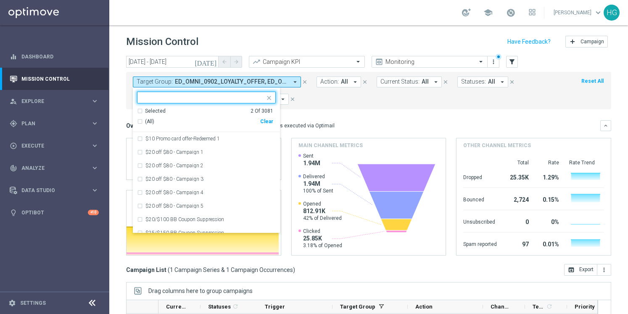
click at [0, 0] on div "Clear" at bounding box center [0, 0] width 0 height 0
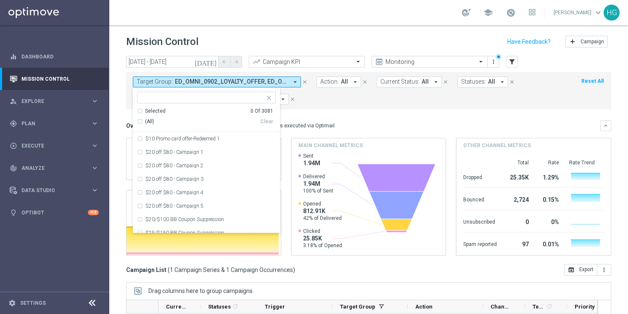
click at [233, 26] on header "Mission Control add Campaign" at bounding box center [368, 40] width 518 height 31
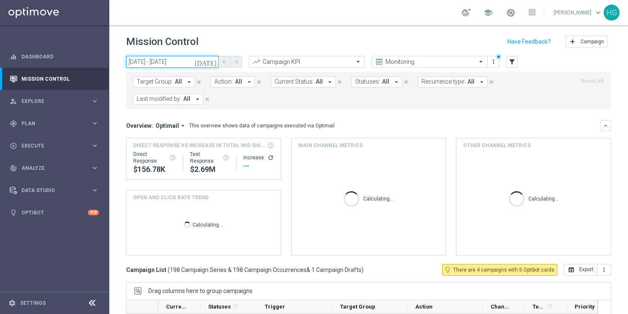
click at [186, 63] on input "02 Sep 2025 - 02 Sep 2025" at bounding box center [172, 62] width 92 height 12
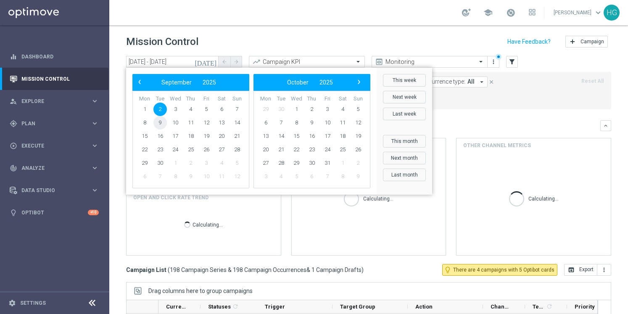
click at [164, 124] on span "9" at bounding box center [159, 122] width 13 height 13
click at [162, 124] on span "9" at bounding box center [159, 122] width 13 height 13
type input "[DATE] - [DATE]"
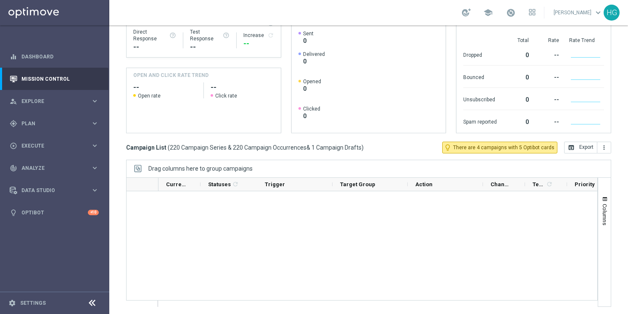
scroll to position [6391, 0]
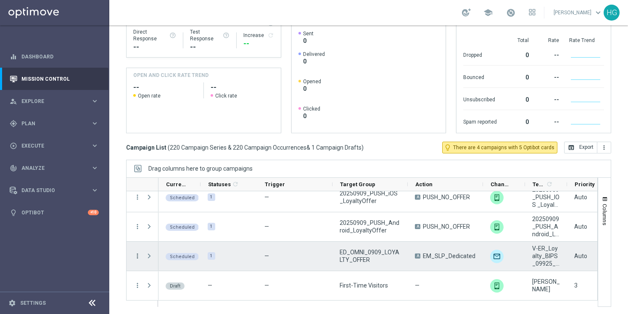
click at [137, 254] on icon "more_vert" at bounding box center [138, 256] width 8 height 8
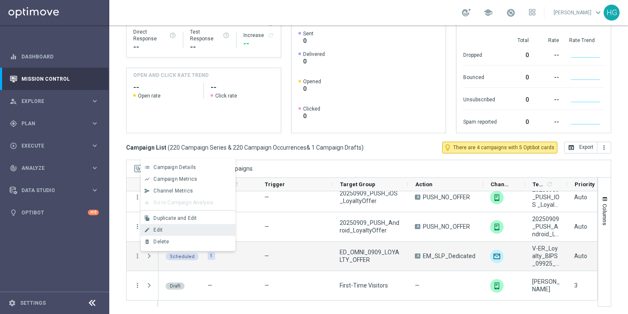
click at [166, 229] on div "Edit" at bounding box center [192, 230] width 78 height 6
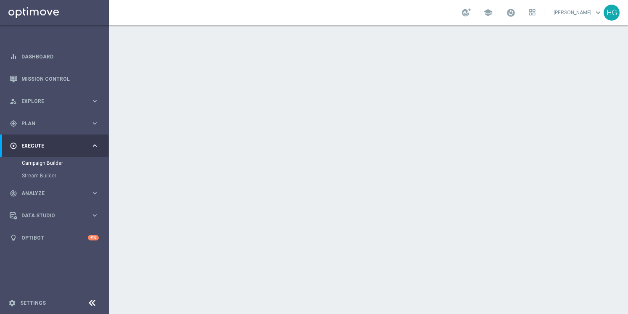
click at [444, 166] on div "date_range Scheduling keyboard_arrow_down" at bounding box center [369, 153] width 489 height 33
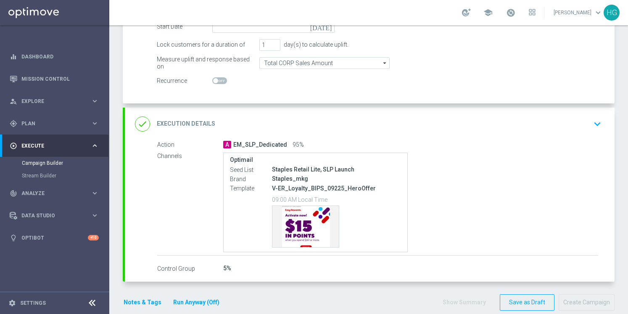
scroll to position [164, 0]
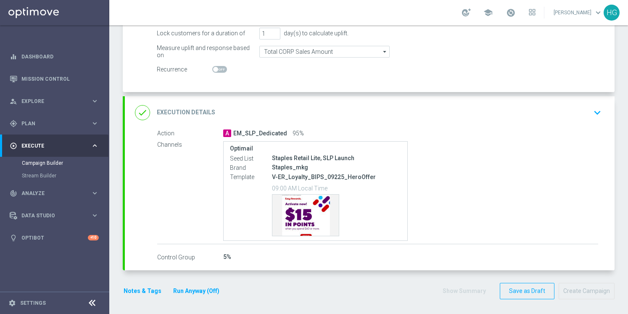
click at [355, 197] on div "Template preview" at bounding box center [336, 215] width 129 height 42
click at [307, 184] on p "09:00 AM Local Time" at bounding box center [336, 188] width 129 height 8
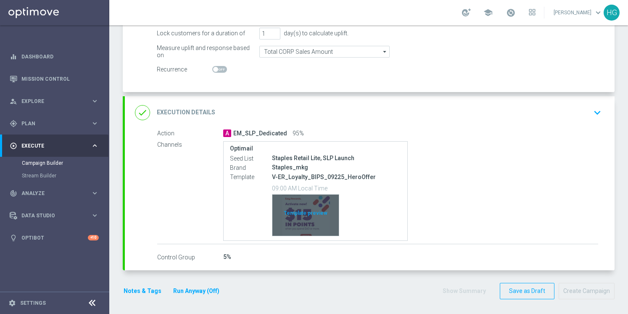
click at [299, 205] on div "Template preview" at bounding box center [305, 215] width 66 height 41
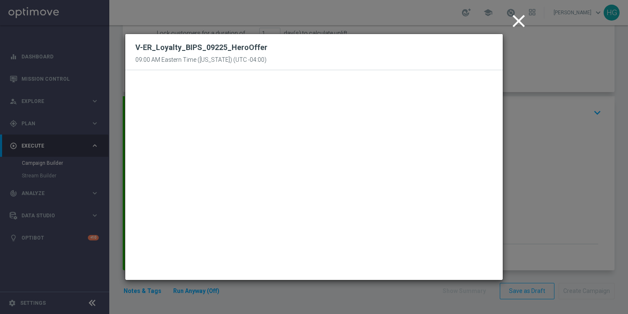
click at [519, 21] on icon "close" at bounding box center [518, 21] width 21 height 21
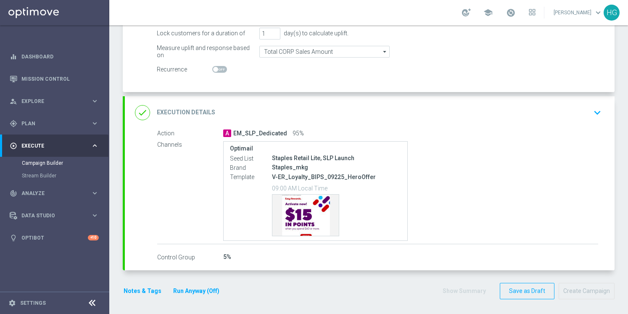
click at [595, 111] on icon "keyboard_arrow_down" at bounding box center [597, 112] width 13 height 13
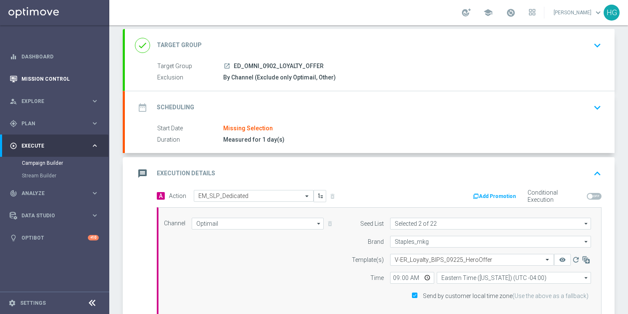
scroll to position [0, 0]
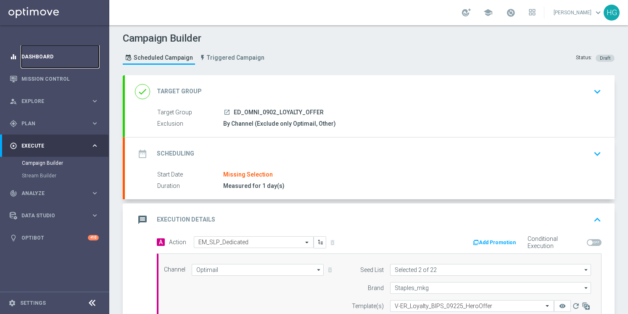
click at [61, 53] on link "Dashboard" at bounding box center [59, 56] width 77 height 22
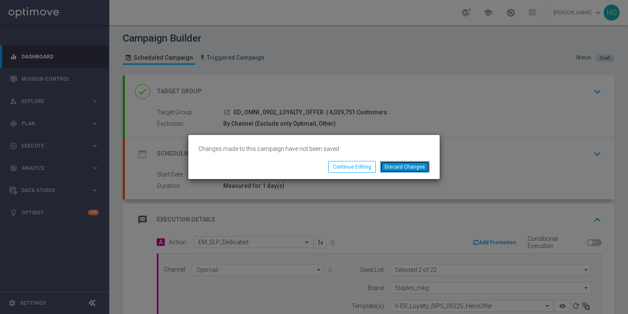
click at [403, 165] on button "Discard Changes" at bounding box center [405, 167] width 50 height 12
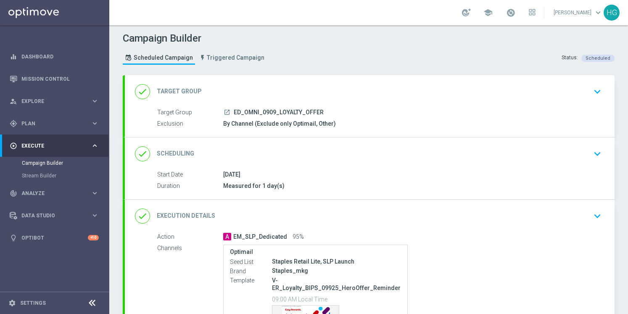
click at [537, 165] on div "done Scheduling keyboard_arrow_down" at bounding box center [369, 153] width 489 height 33
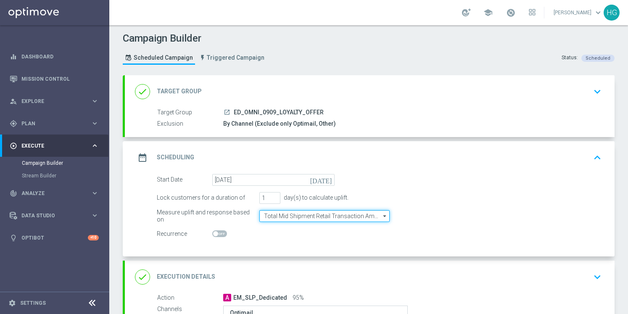
click at [345, 216] on input "Total Mid Shipment Retail Transaction Amount" at bounding box center [324, 216] width 130 height 12
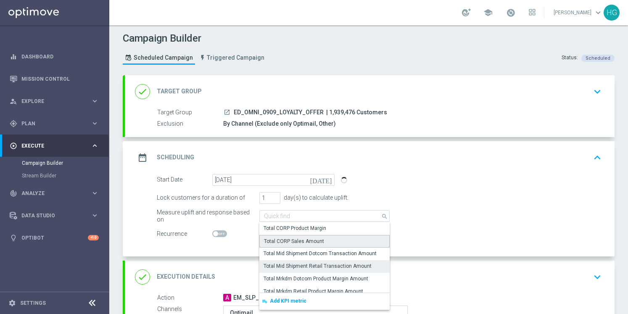
click at [330, 237] on div "Total CORP Sales Amount" at bounding box center [324, 241] width 130 height 13
type input "Total CORP Sales Amount"
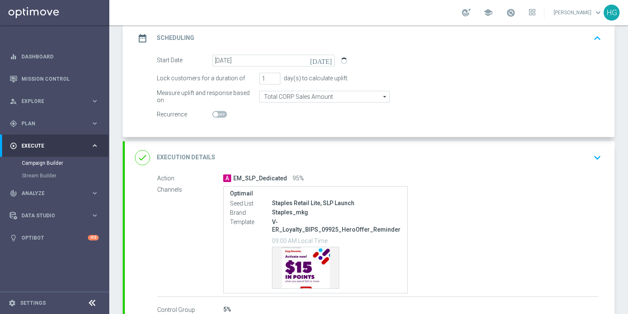
scroll to position [164, 0]
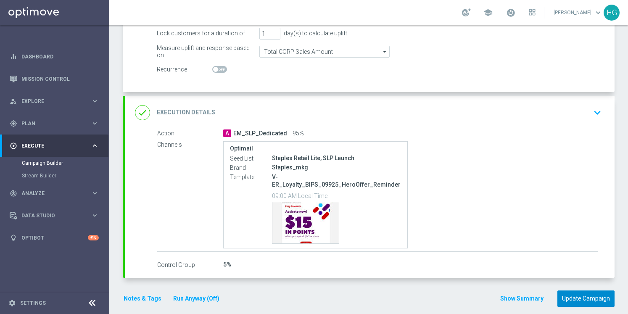
click at [579, 290] on button "Update Campaign" at bounding box center [585, 298] width 57 height 16
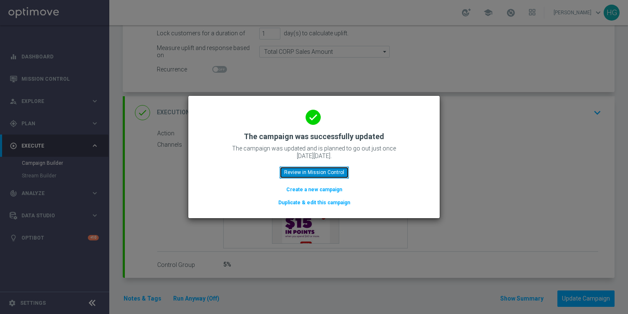
click at [326, 172] on button "Review in Mission Control" at bounding box center [313, 172] width 69 height 12
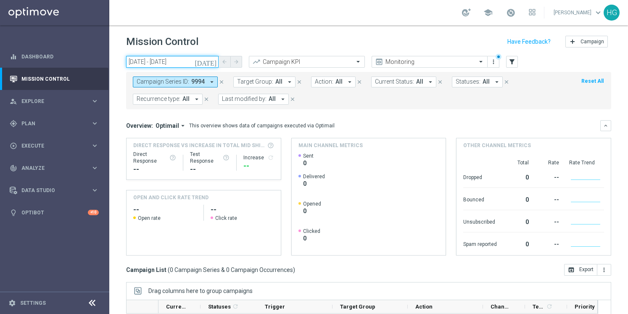
click at [174, 62] on input "[DATE] - [DATE]" at bounding box center [172, 62] width 92 height 12
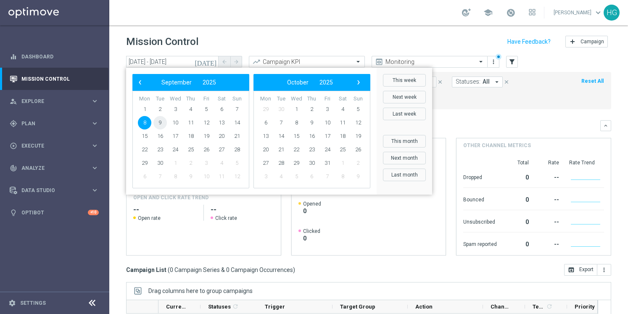
click at [161, 124] on span "9" at bounding box center [159, 122] width 13 height 13
click at [161, 121] on span "9" at bounding box center [159, 122] width 13 height 13
type input "[DATE] - [DATE]"
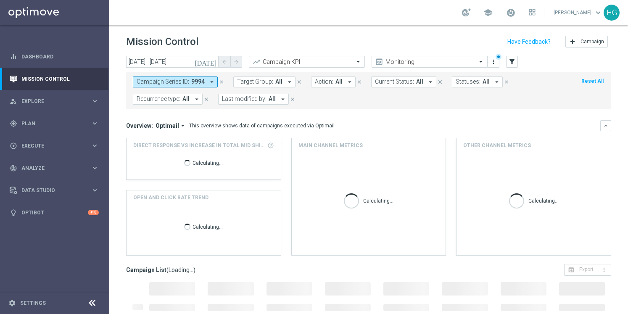
click at [259, 40] on div "Mission Control add Campaign" at bounding box center [368, 42] width 485 height 16
click at [220, 84] on icon "close" at bounding box center [221, 82] width 6 height 6
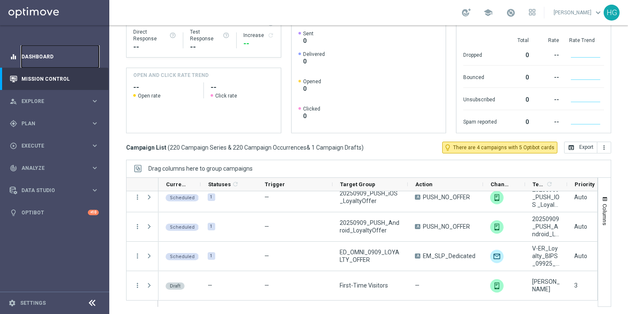
click at [37, 48] on link "Dashboard" at bounding box center [59, 56] width 77 height 22
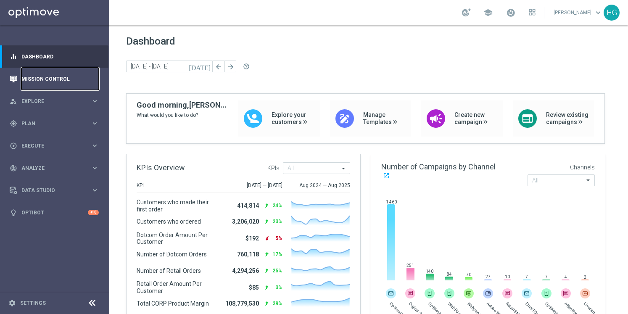
click at [62, 78] on link "Mission Control" at bounding box center [59, 79] width 77 height 22
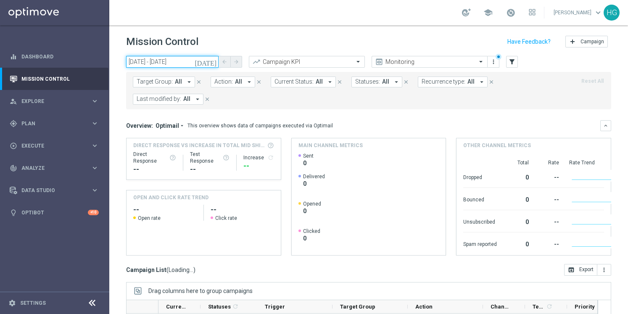
click at [174, 66] on input "[DATE] - [DATE]" at bounding box center [172, 62] width 92 height 12
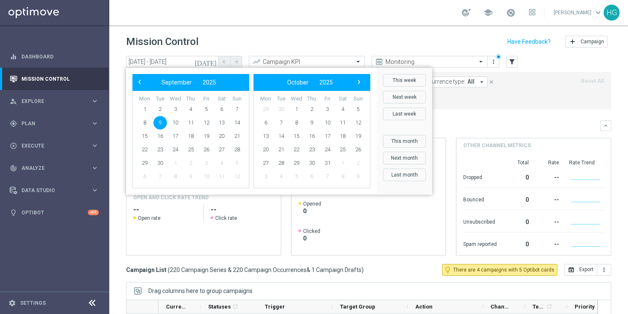
click at [252, 35] on div "Mission Control add Campaign" at bounding box center [368, 42] width 485 height 16
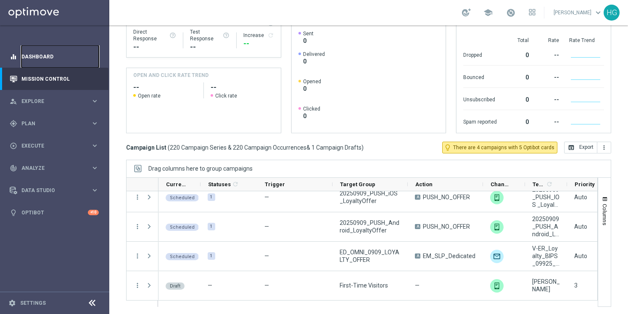
drag, startPoint x: 70, startPoint y: 54, endPoint x: 74, endPoint y: 57, distance: 5.5
click at [70, 54] on link "Dashboard" at bounding box center [59, 56] width 77 height 22
